Goal: Complete application form

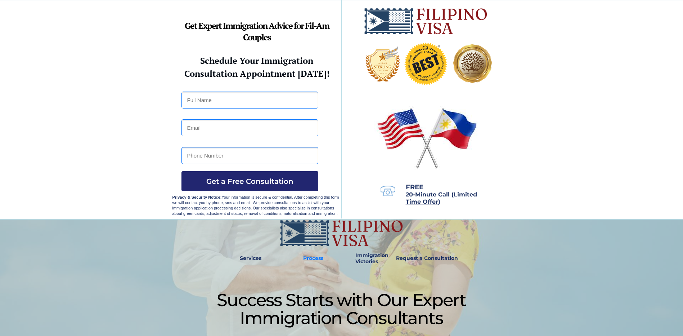
click at [315, 259] on strong "Process" at bounding box center [313, 258] width 20 height 6
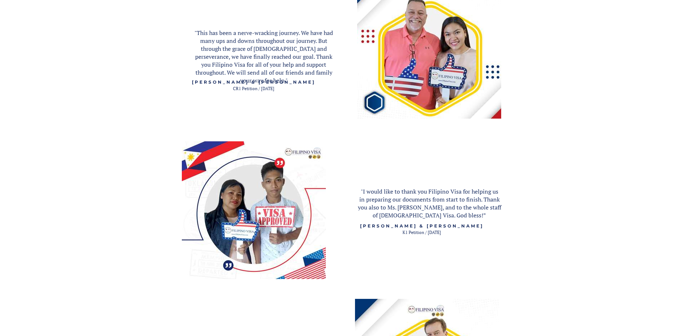
scroll to position [1033, 0]
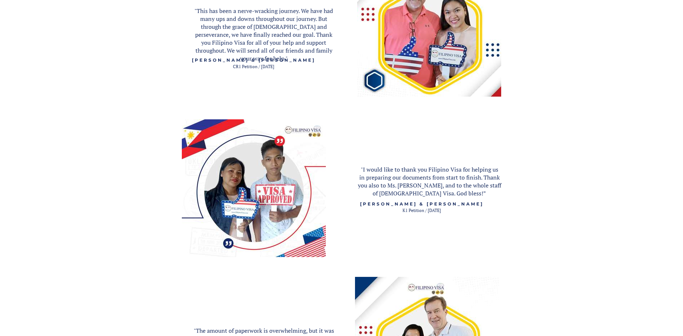
drag, startPoint x: 393, startPoint y: 235, endPoint x: 542, endPoint y: 240, distance: 149.6
click at [542, 240] on div at bounding box center [341, 136] width 683 height 663
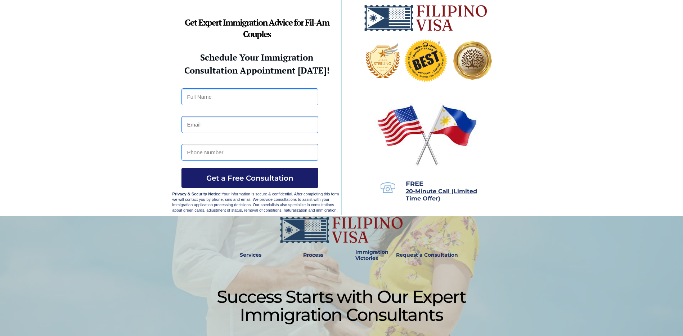
scroll to position [0, 0]
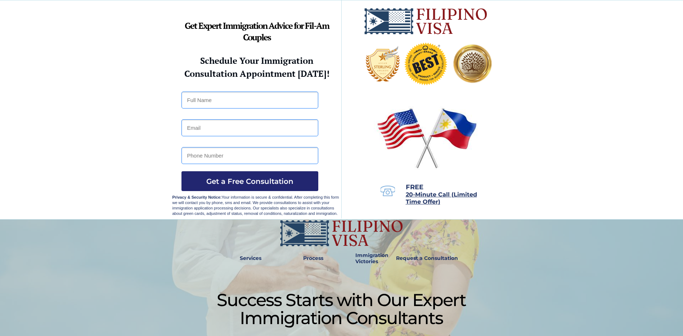
click at [199, 101] on input "text" at bounding box center [250, 100] width 137 height 17
click at [229, 101] on input "Almagrace M" at bounding box center [250, 100] width 137 height 17
type input "Almagrace Marzon"
click at [251, 259] on strong "Services" at bounding box center [251, 258] width 22 height 6
